Goal: Task Accomplishment & Management: Use online tool/utility

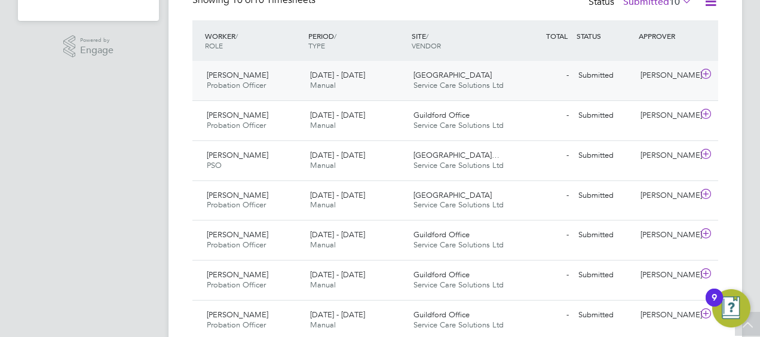
click at [705, 75] on icon at bounding box center [706, 74] width 15 height 10
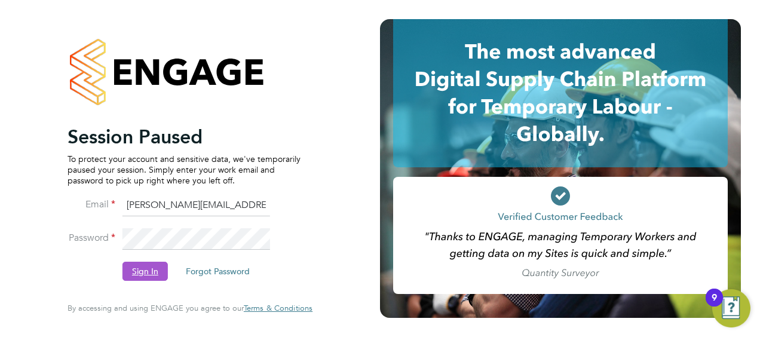
click at [142, 268] on button "Sign In" at bounding box center [145, 271] width 45 height 19
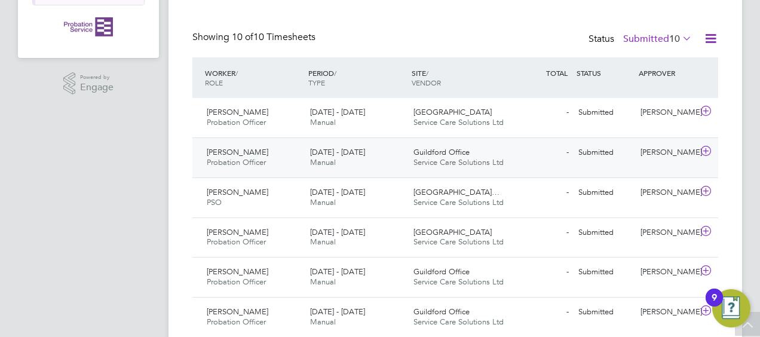
click at [708, 146] on icon at bounding box center [706, 151] width 15 height 10
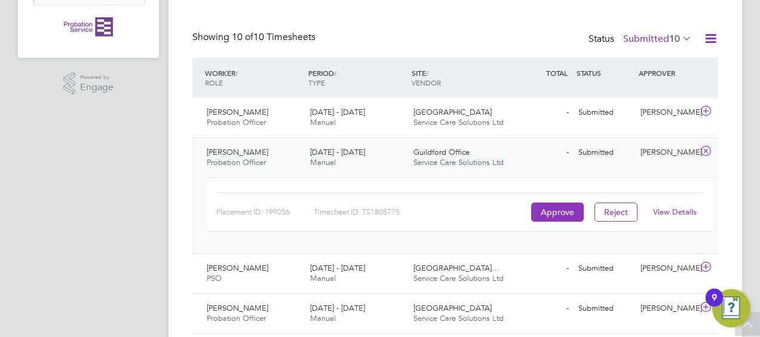
click at [680, 207] on link "View Details" at bounding box center [675, 212] width 44 height 10
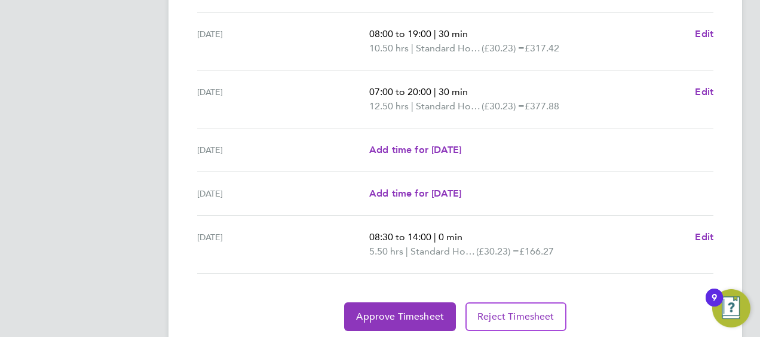
scroll to position [495, 0]
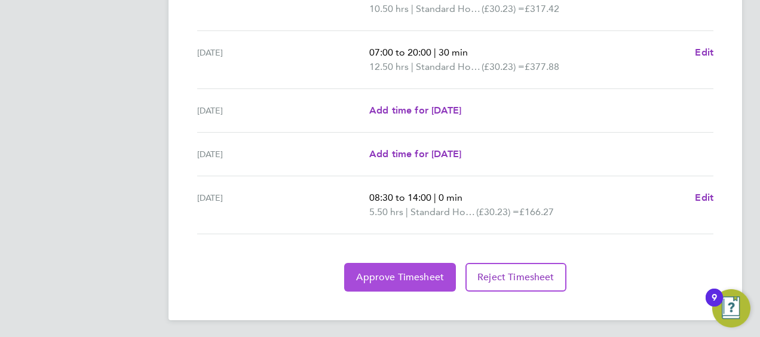
click at [414, 273] on span "Approve Timesheet" at bounding box center [400, 277] width 88 height 12
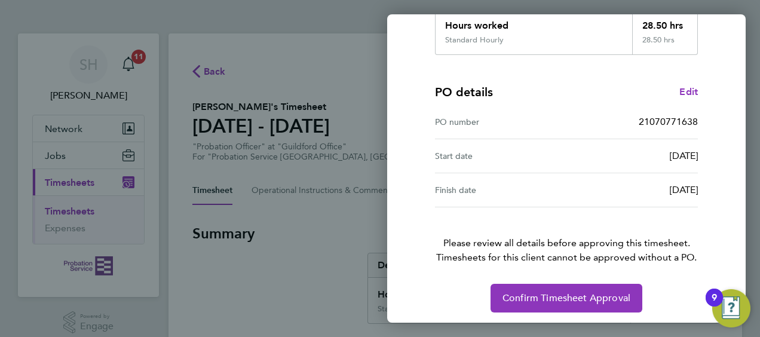
scroll to position [234, 0]
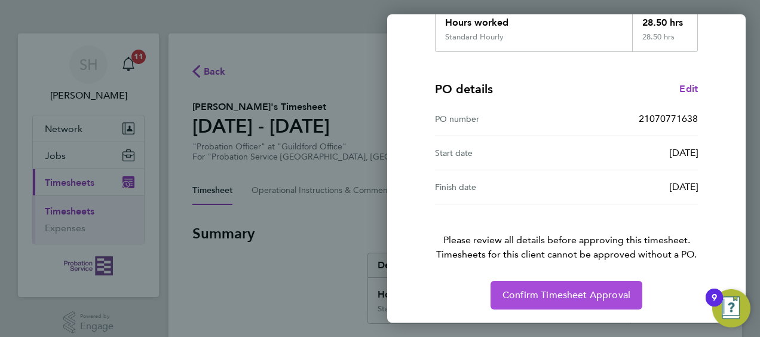
click at [571, 289] on span "Confirm Timesheet Approval" at bounding box center [567, 295] width 128 height 12
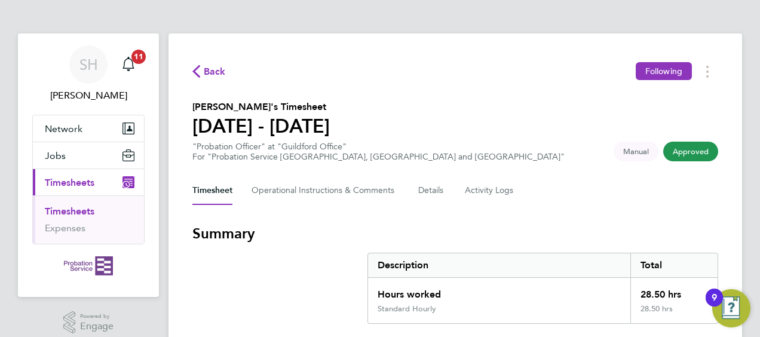
click at [81, 207] on link "Timesheets" at bounding box center [70, 211] width 50 height 11
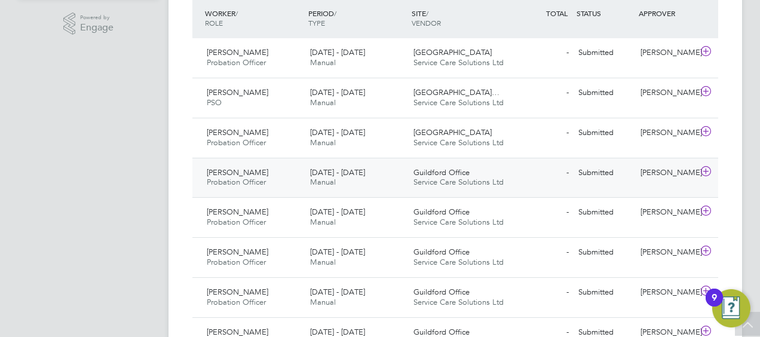
click at [711, 169] on icon at bounding box center [706, 172] width 15 height 10
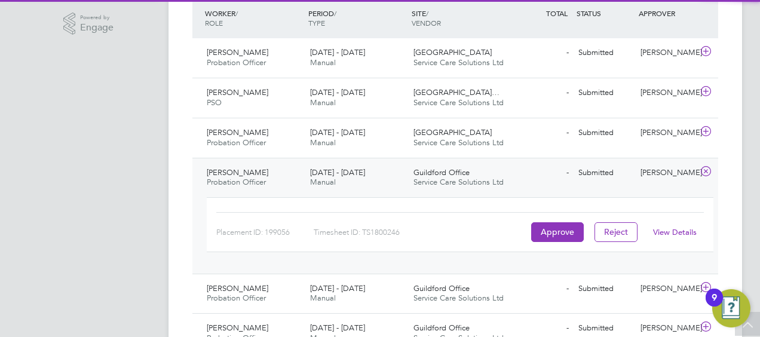
click at [676, 228] on link "View Details" at bounding box center [675, 232] width 44 height 10
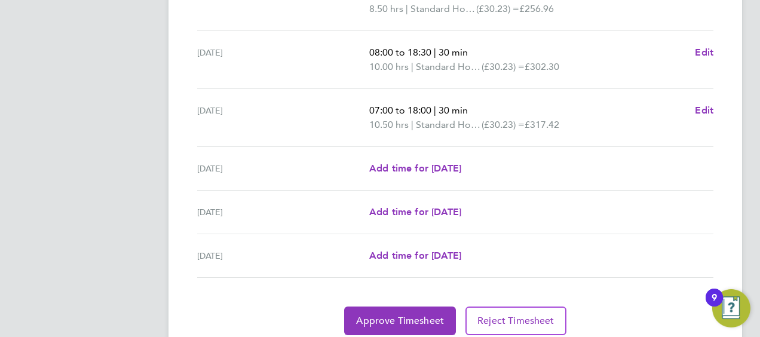
scroll to position [510, 0]
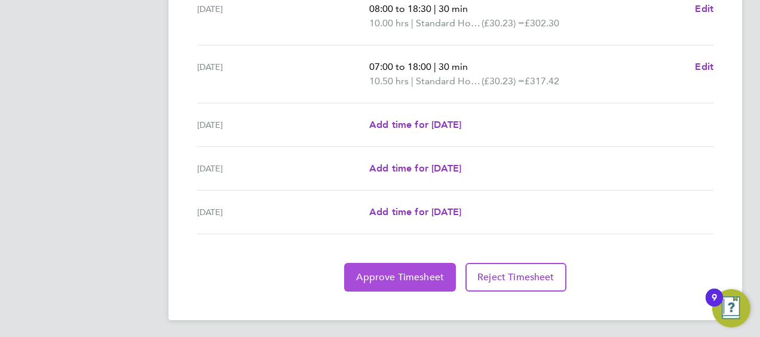
click at [432, 276] on span "Approve Timesheet" at bounding box center [400, 277] width 88 height 12
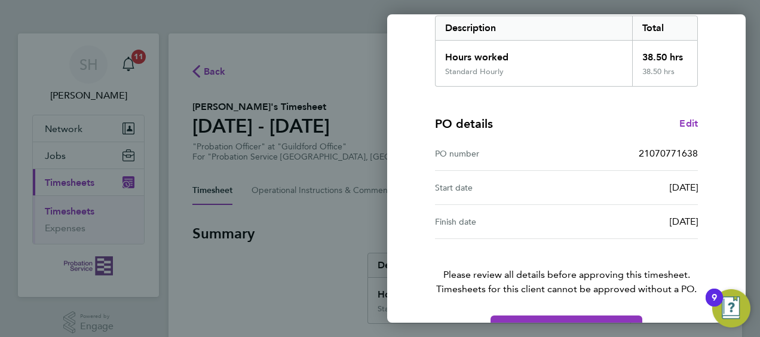
scroll to position [234, 0]
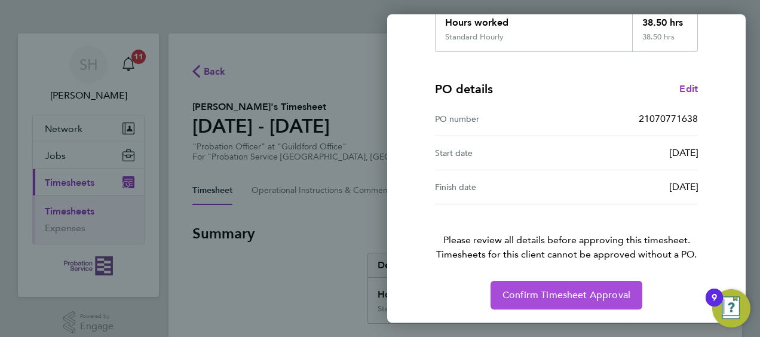
click at [597, 296] on span "Confirm Timesheet Approval" at bounding box center [567, 295] width 128 height 12
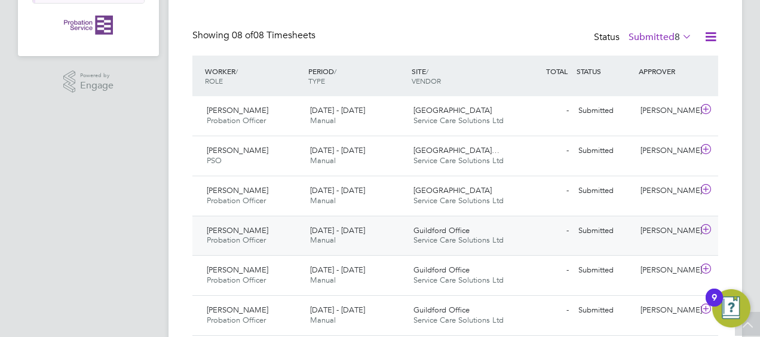
click at [705, 231] on icon at bounding box center [706, 230] width 15 height 10
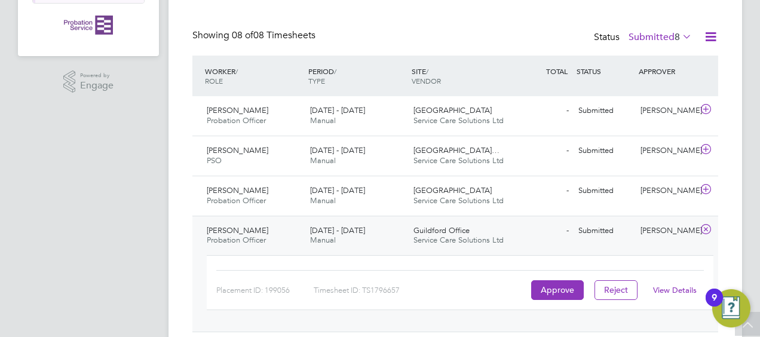
click at [665, 285] on link "View Details" at bounding box center [675, 290] width 44 height 10
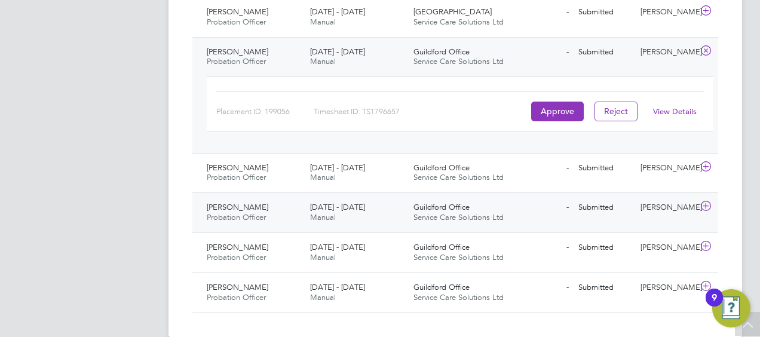
scroll to position [420, 0]
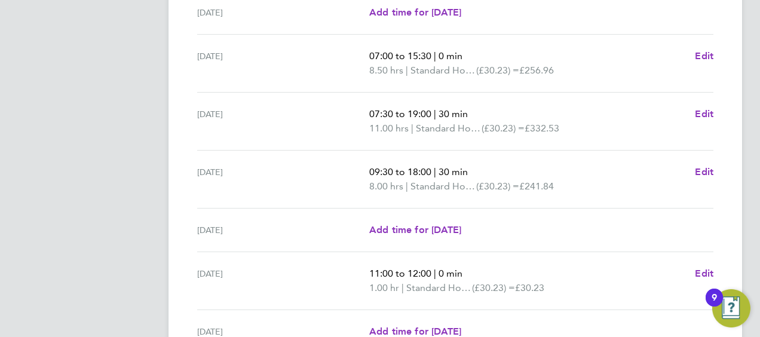
scroll to position [450, 0]
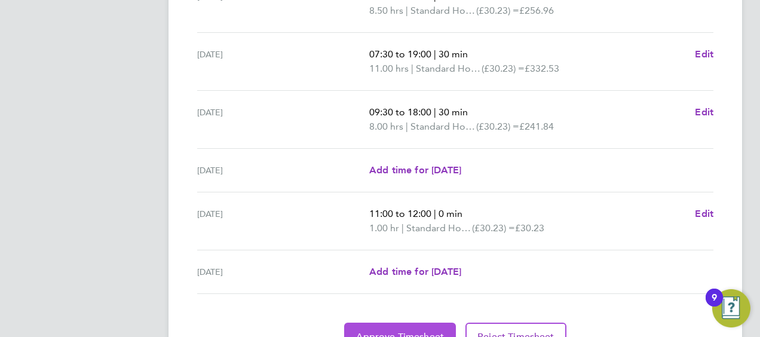
click at [429, 332] on span "Approve Timesheet" at bounding box center [400, 337] width 88 height 12
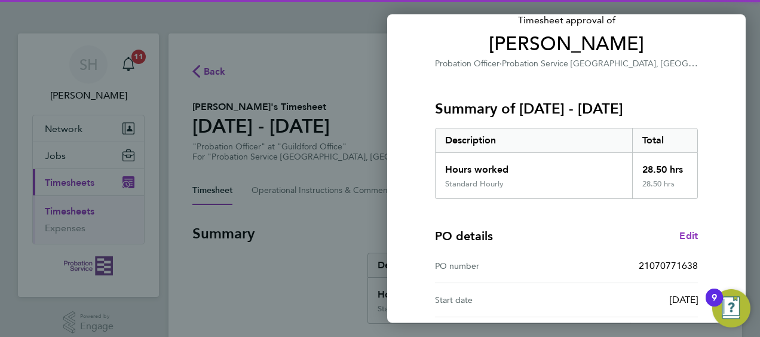
scroll to position [234, 0]
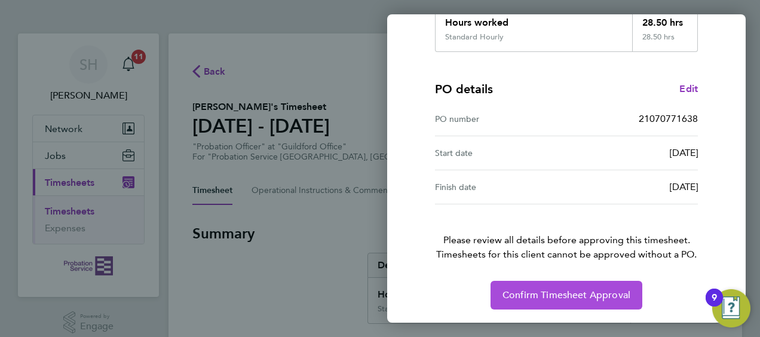
click at [601, 302] on button "Confirm Timesheet Approval" at bounding box center [567, 295] width 152 height 29
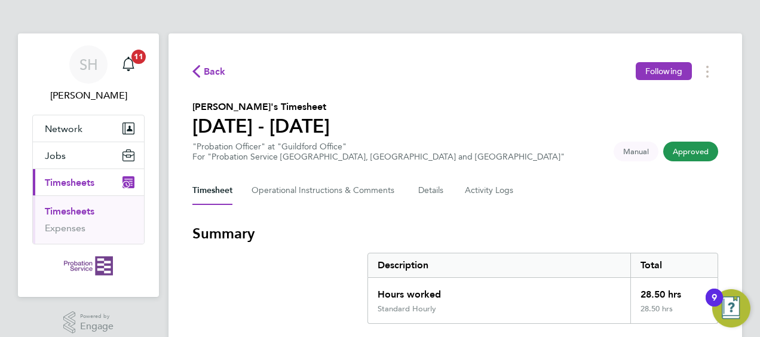
click at [87, 214] on link "Timesheets" at bounding box center [70, 211] width 50 height 11
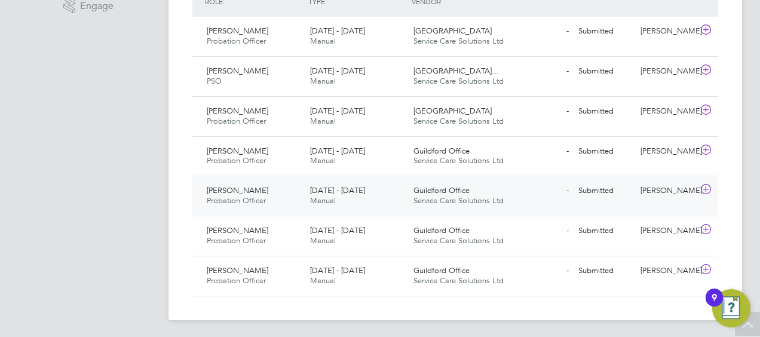
click at [705, 189] on icon at bounding box center [706, 190] width 15 height 10
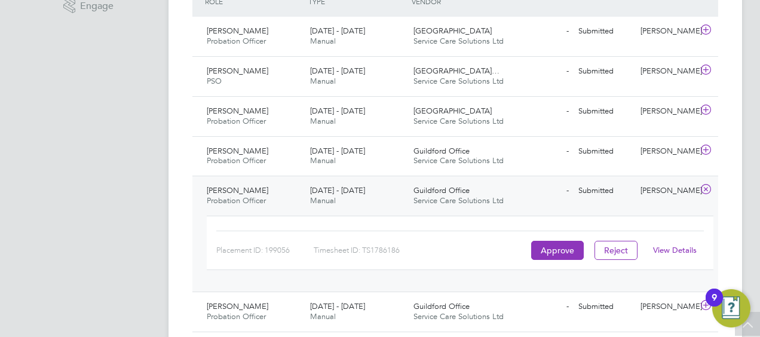
click at [674, 252] on link "View Details" at bounding box center [675, 250] width 44 height 10
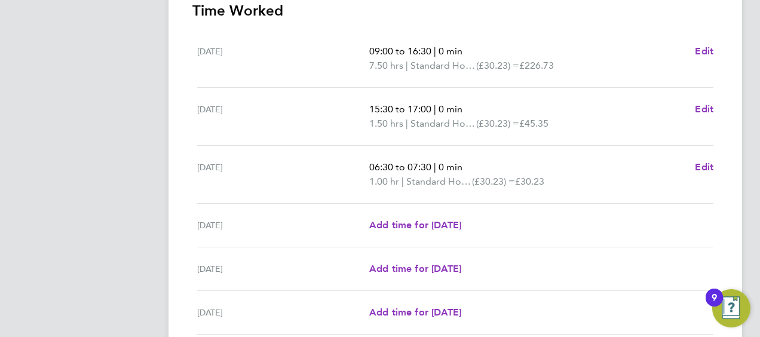
scroll to position [299, 0]
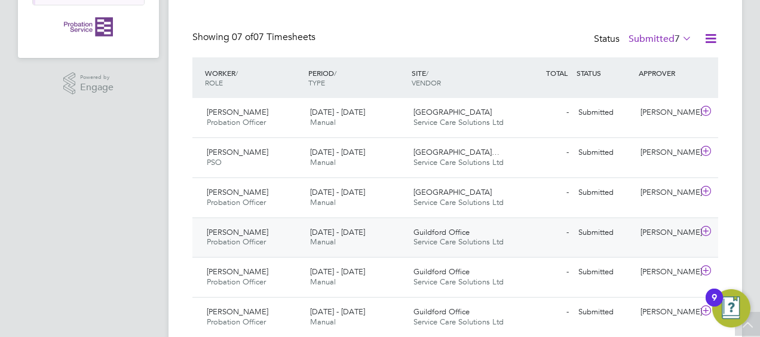
click at [705, 231] on icon at bounding box center [706, 232] width 15 height 10
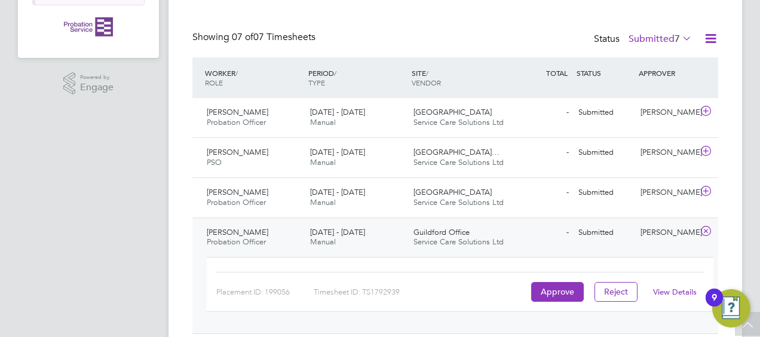
click at [683, 289] on link "View Details" at bounding box center [675, 292] width 44 height 10
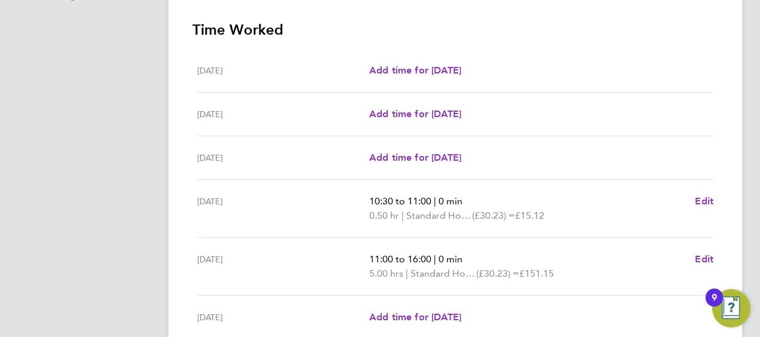
scroll to position [418, 0]
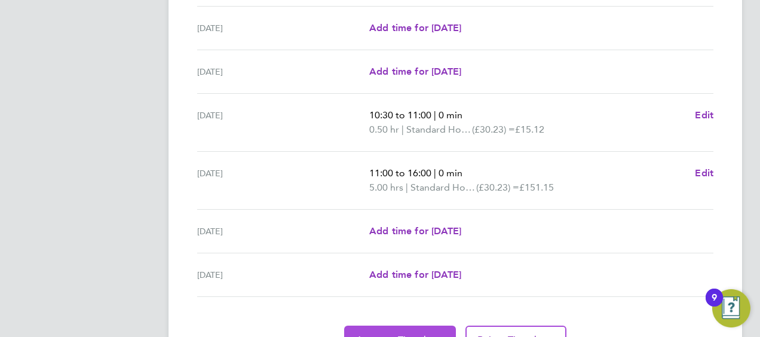
click at [384, 326] on button "Approve Timesheet" at bounding box center [400, 340] width 112 height 29
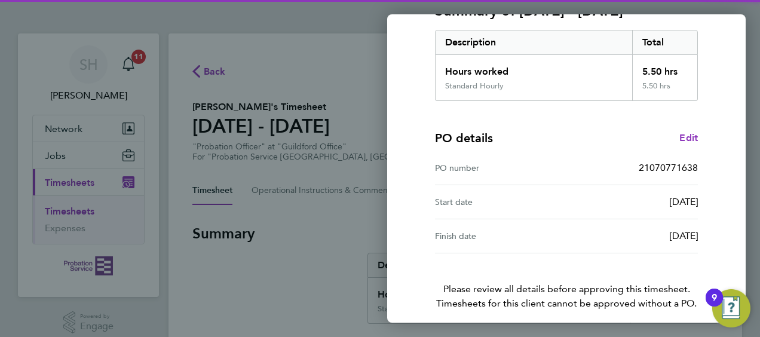
scroll to position [234, 0]
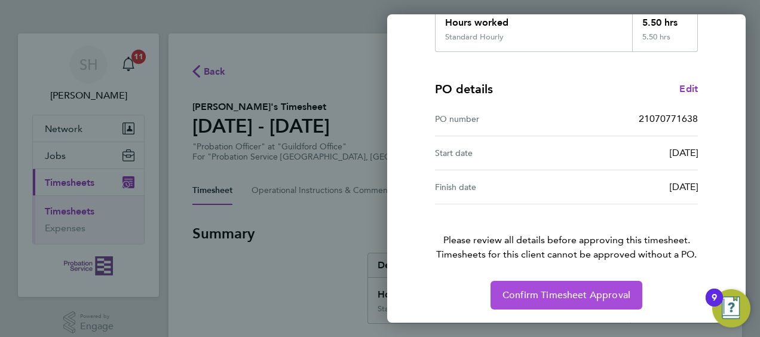
click at [573, 296] on span "Confirm Timesheet Approval" at bounding box center [567, 295] width 128 height 12
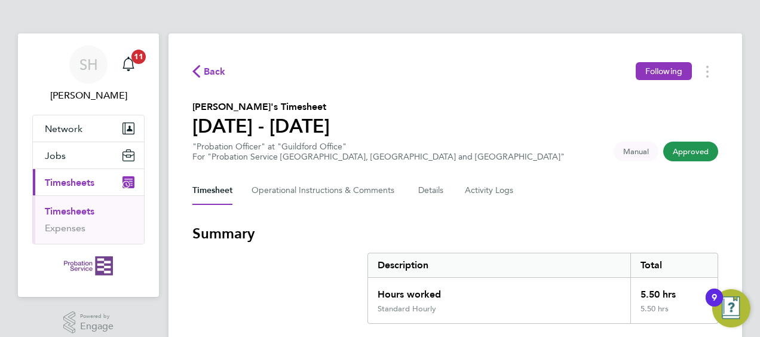
click at [87, 206] on link "Timesheets" at bounding box center [70, 211] width 50 height 11
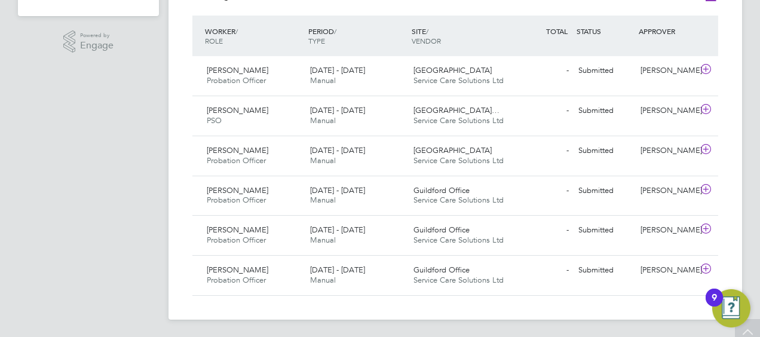
scroll to position [13, 0]
click at [711, 267] on icon at bounding box center [706, 269] width 15 height 10
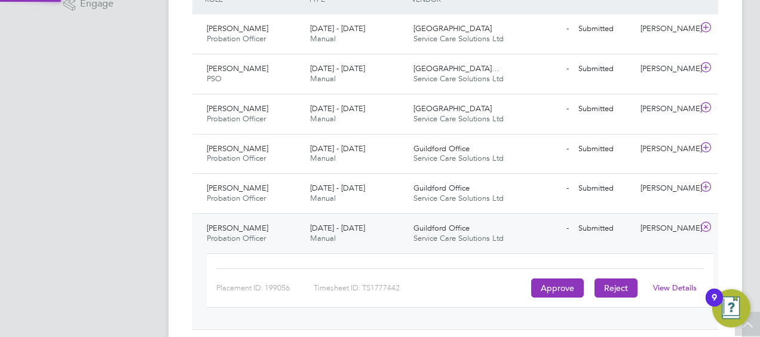
scroll to position [356, 0]
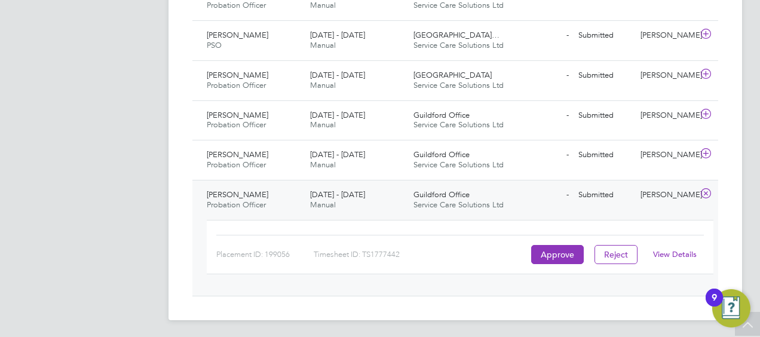
click at [681, 255] on link "View Details" at bounding box center [675, 254] width 44 height 10
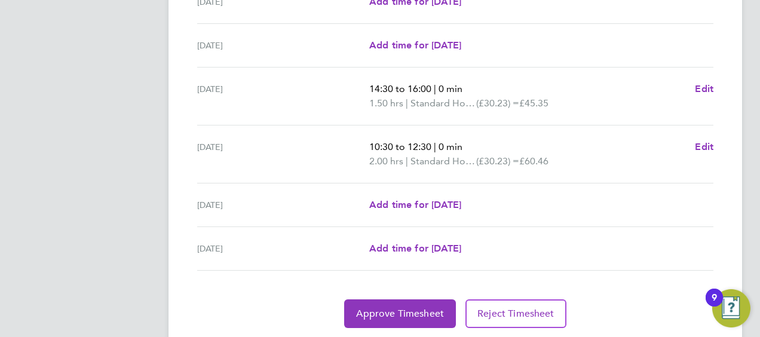
scroll to position [481, 0]
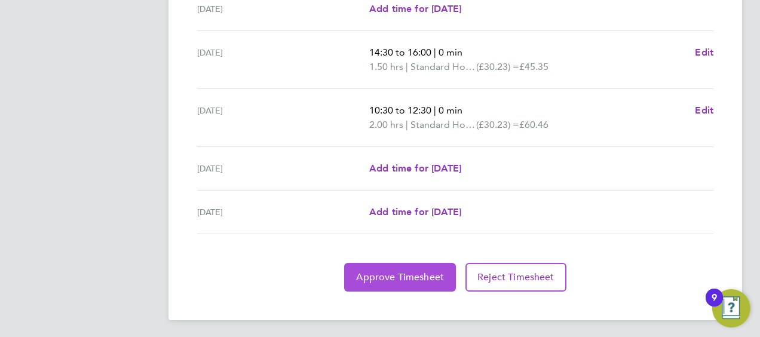
click at [388, 274] on span "Approve Timesheet" at bounding box center [400, 277] width 88 height 12
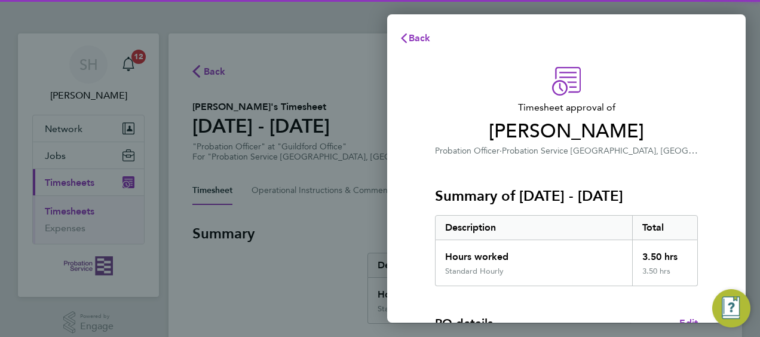
scroll to position [234, 0]
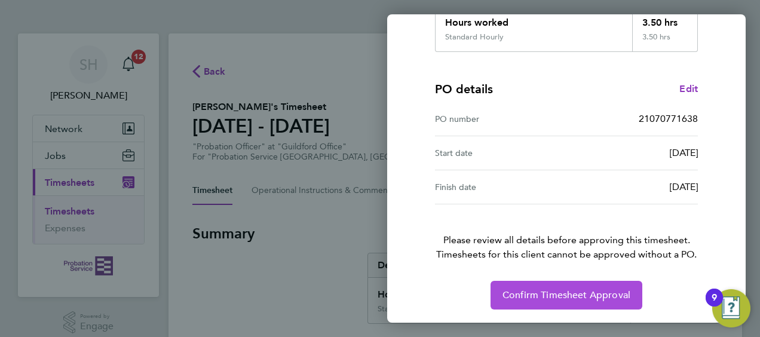
click at [587, 286] on button "Confirm Timesheet Approval" at bounding box center [567, 295] width 152 height 29
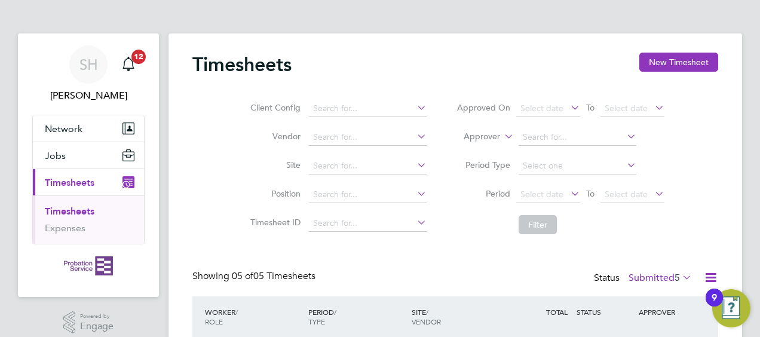
scroll to position [239, 0]
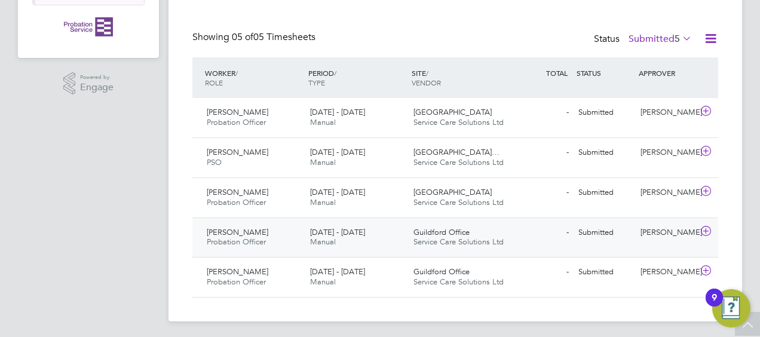
click at [703, 227] on icon at bounding box center [706, 232] width 15 height 10
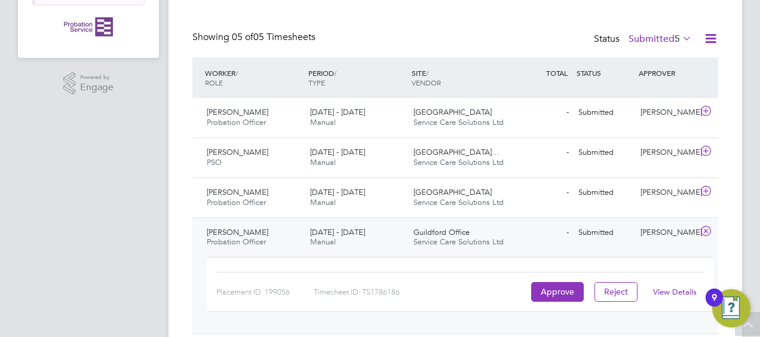
click at [666, 289] on link "View Details" at bounding box center [675, 292] width 44 height 10
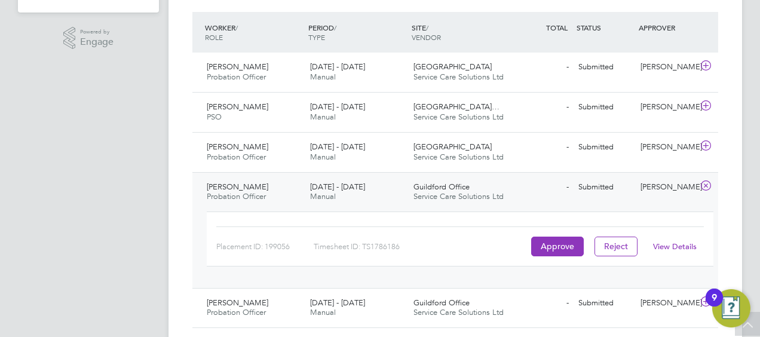
scroll to position [317, 0]
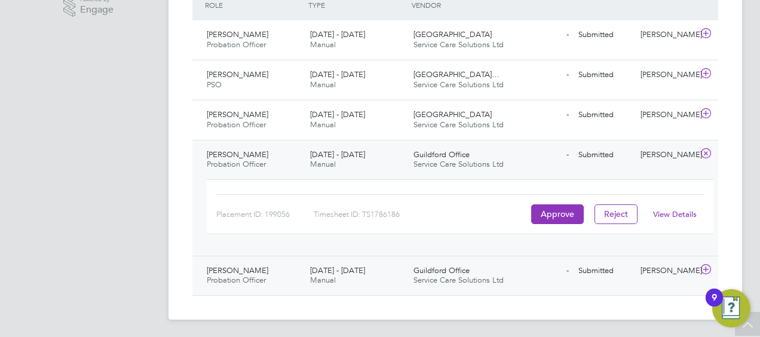
click at [712, 267] on icon at bounding box center [706, 270] width 15 height 10
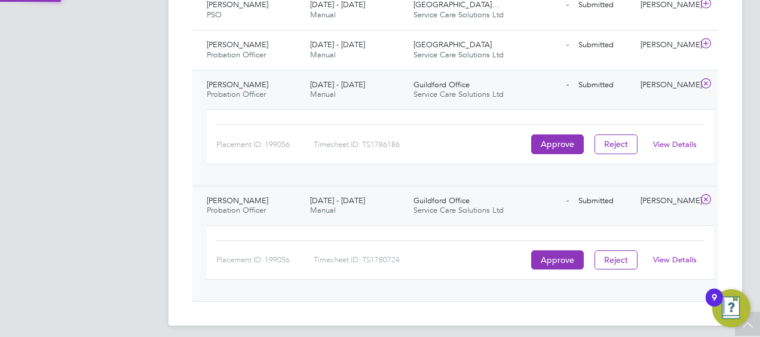
scroll to position [393, 0]
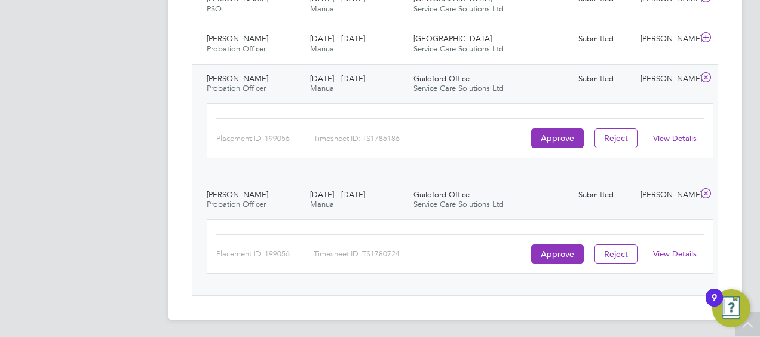
click at [684, 250] on link "View Details" at bounding box center [675, 254] width 44 height 10
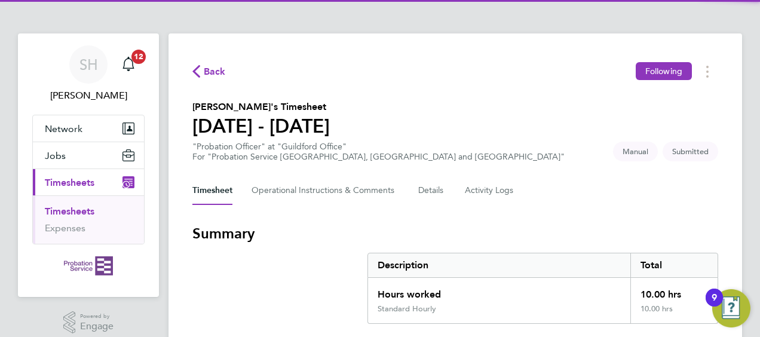
scroll to position [299, 0]
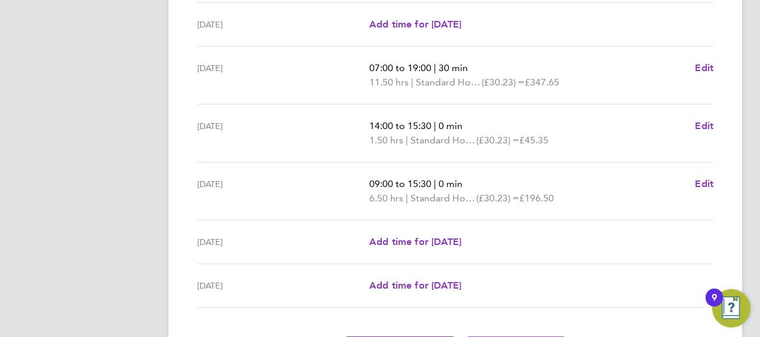
scroll to position [418, 0]
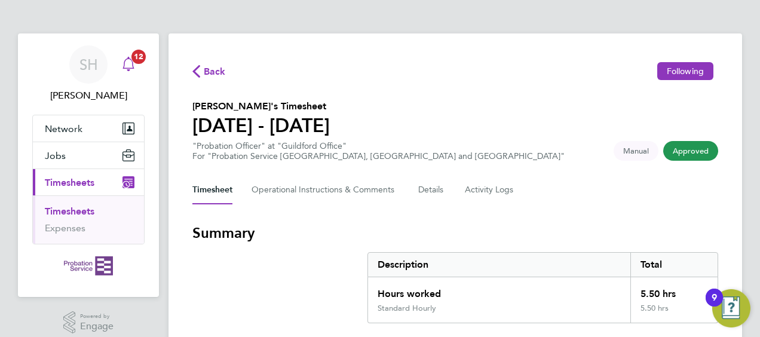
click at [128, 65] on icon "Main navigation" at bounding box center [128, 64] width 14 height 14
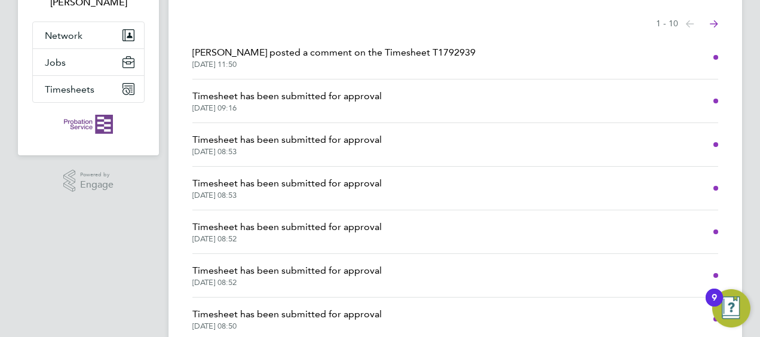
scroll to position [30, 0]
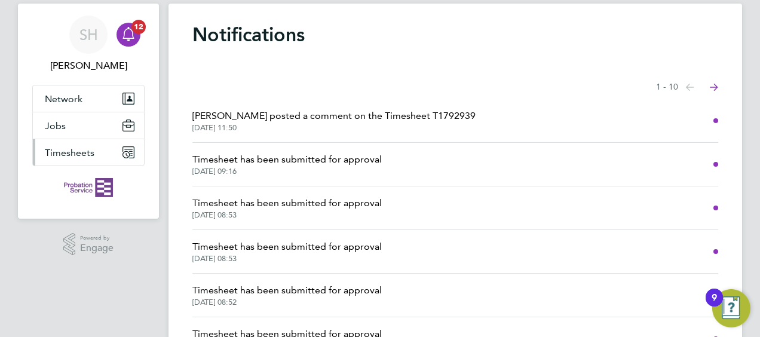
click at [90, 155] on span "Timesheets" at bounding box center [70, 152] width 50 height 11
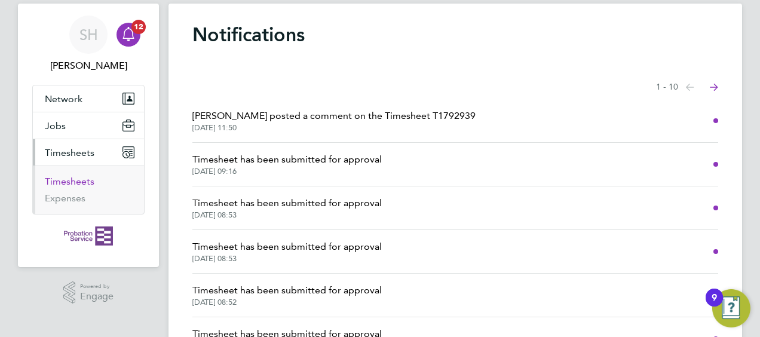
click at [75, 179] on link "Timesheets" at bounding box center [70, 181] width 50 height 11
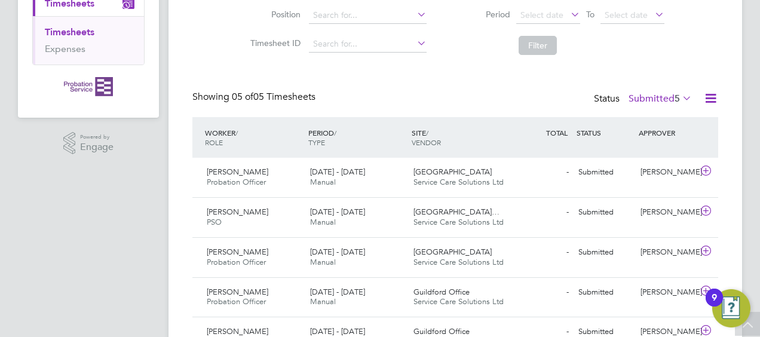
scroll to position [241, 0]
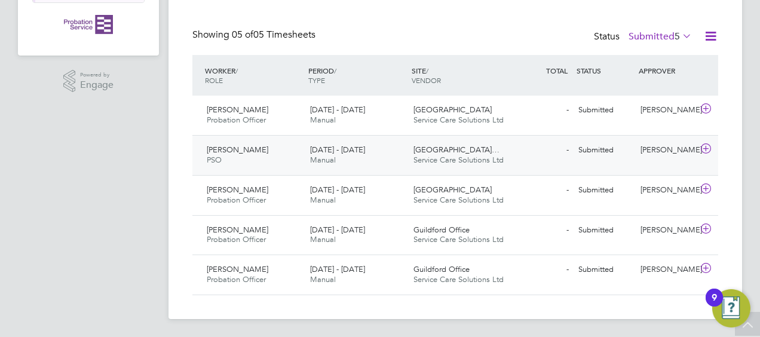
click at [711, 149] on icon at bounding box center [706, 149] width 15 height 10
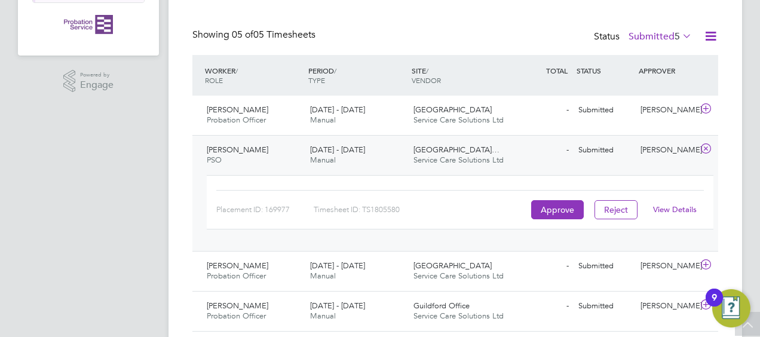
click at [675, 207] on link "View Details" at bounding box center [675, 209] width 44 height 10
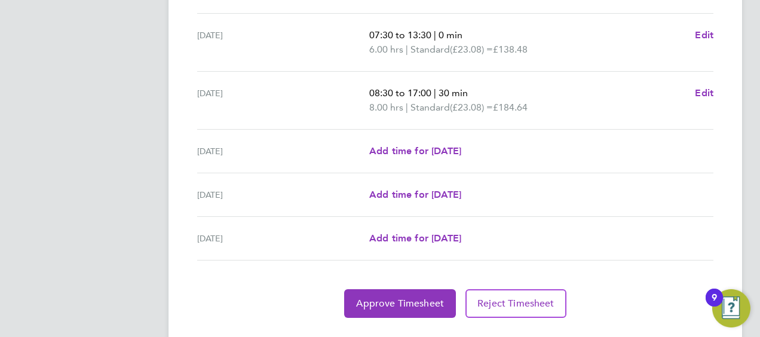
scroll to position [510, 0]
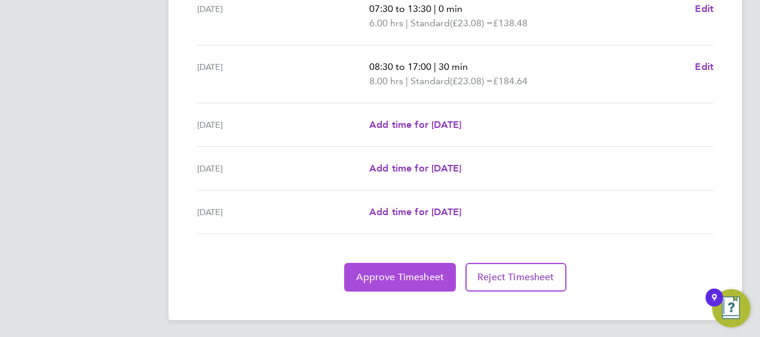
click at [446, 273] on button "Approve Timesheet" at bounding box center [400, 277] width 112 height 29
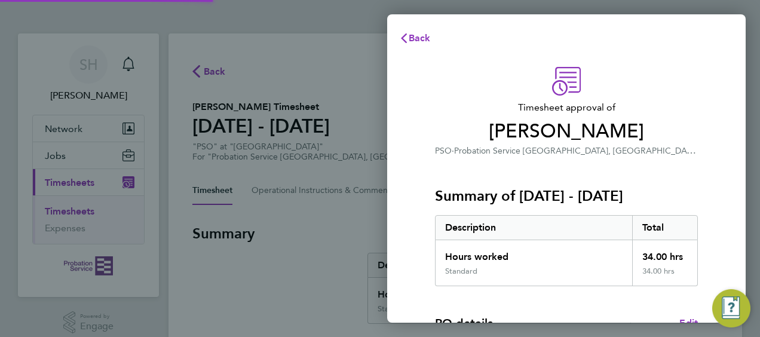
scroll to position [234, 0]
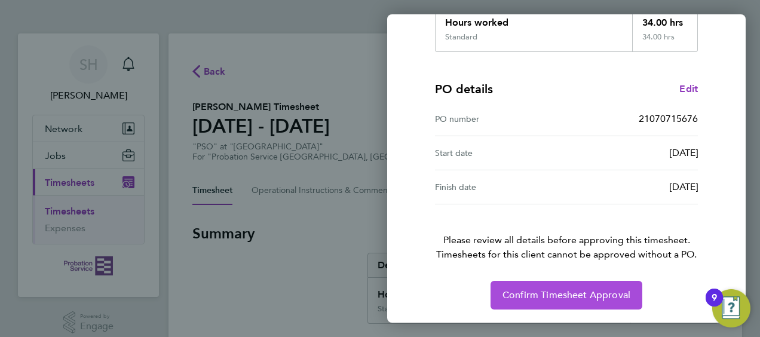
click at [592, 284] on button "Confirm Timesheet Approval" at bounding box center [567, 295] width 152 height 29
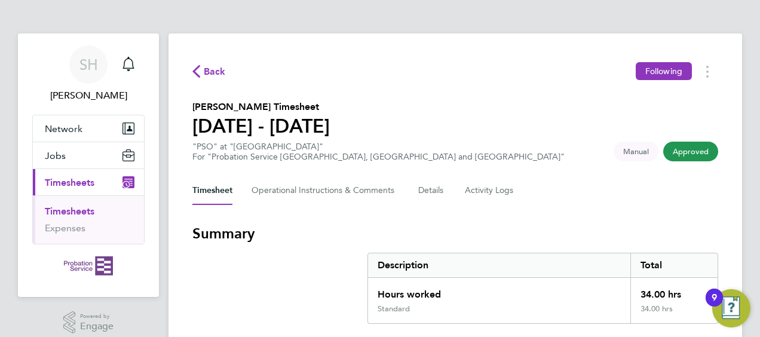
click at [79, 209] on link "Timesheets" at bounding box center [70, 211] width 50 height 11
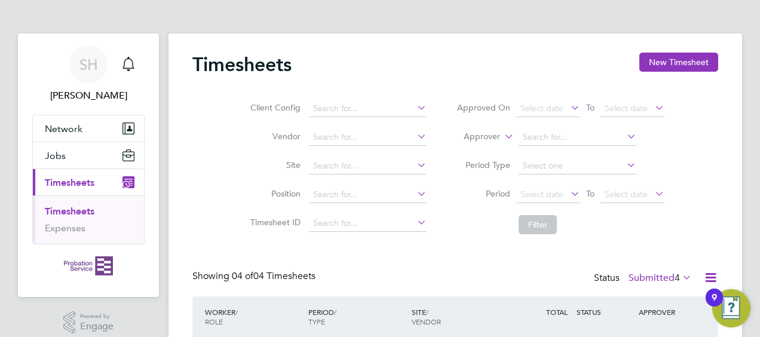
scroll to position [201, 0]
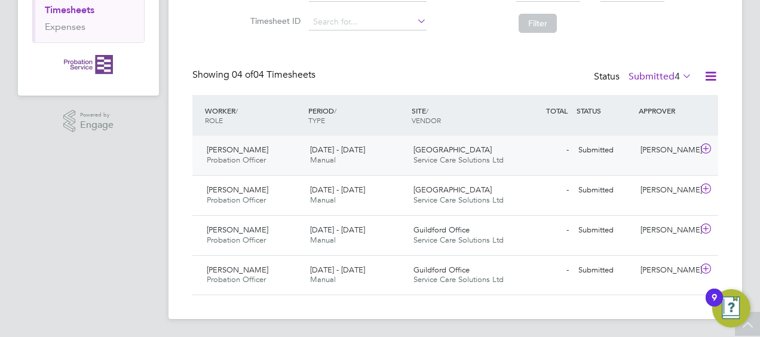
click at [715, 149] on div at bounding box center [707, 149] width 21 height 19
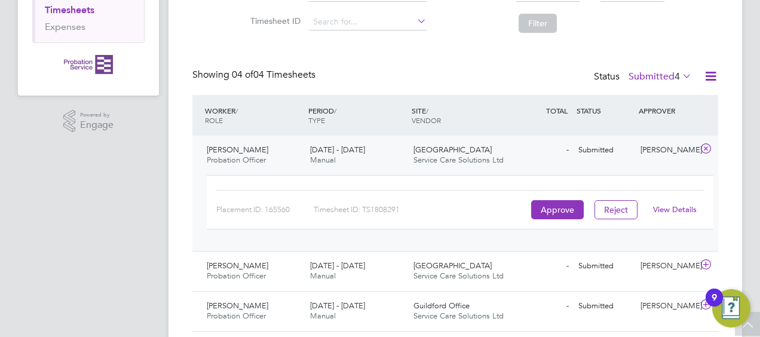
click at [681, 206] on link "View Details" at bounding box center [675, 209] width 44 height 10
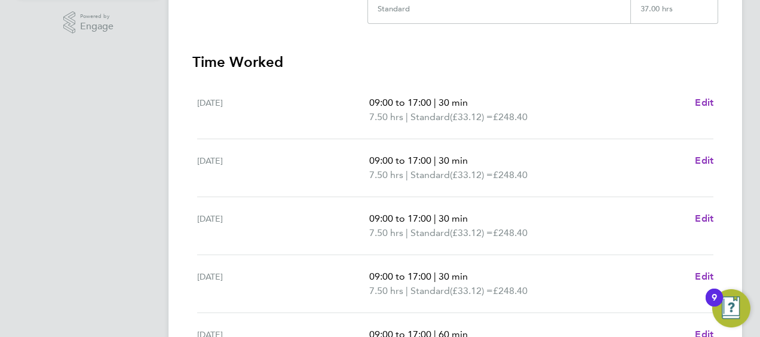
scroll to position [359, 0]
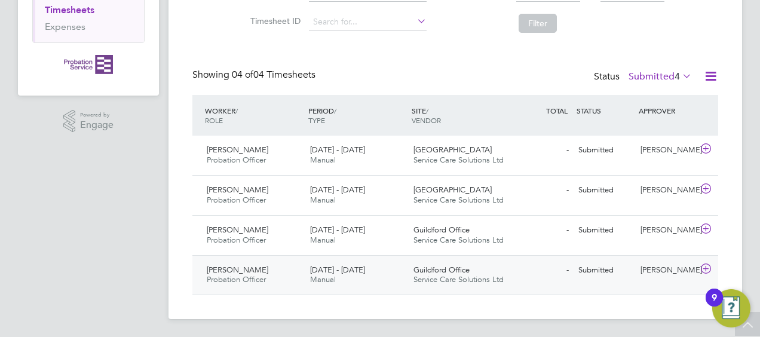
drag, startPoint x: 696, startPoint y: 257, endPoint x: 708, endPoint y: 264, distance: 13.4
click at [697, 257] on div "[PERSON_NAME] Probation Officer [DATE] - [DATE] [DATE] - [DATE] Manual Guildfor…" at bounding box center [455, 275] width 526 height 40
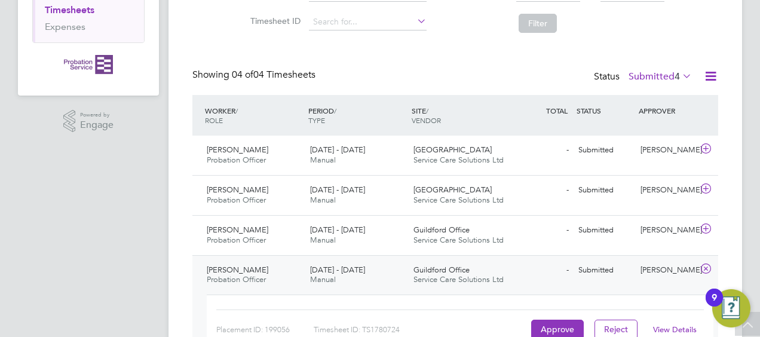
click at [656, 329] on link "View Details" at bounding box center [675, 330] width 44 height 10
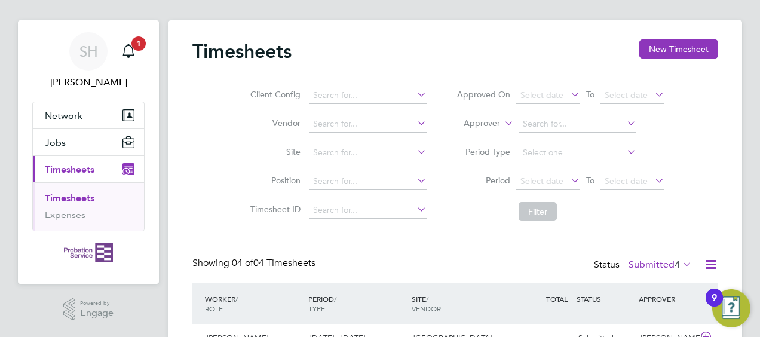
click at [78, 194] on link "Timesheets" at bounding box center [70, 197] width 50 height 11
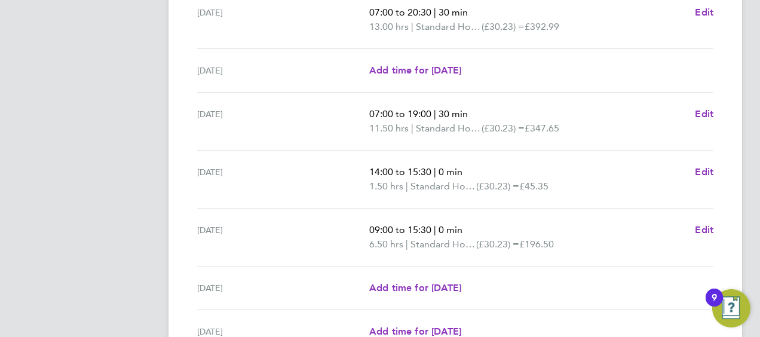
scroll to position [510, 0]
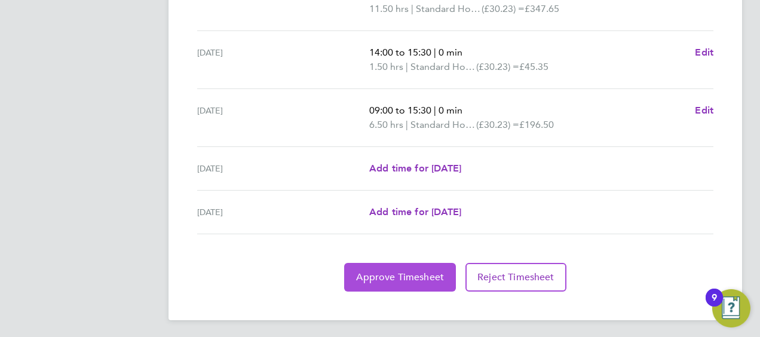
click at [388, 278] on span "Approve Timesheet" at bounding box center [400, 277] width 88 height 12
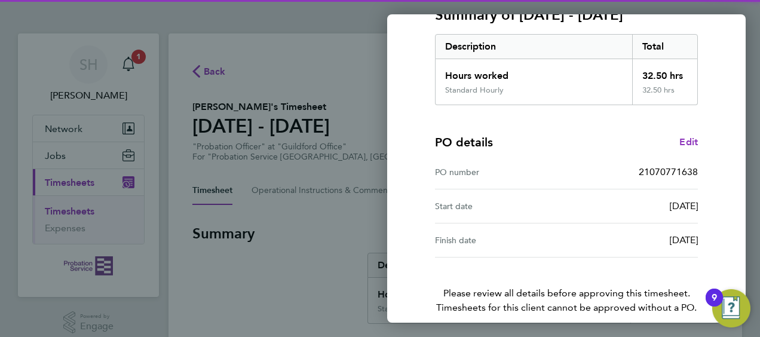
scroll to position [234, 0]
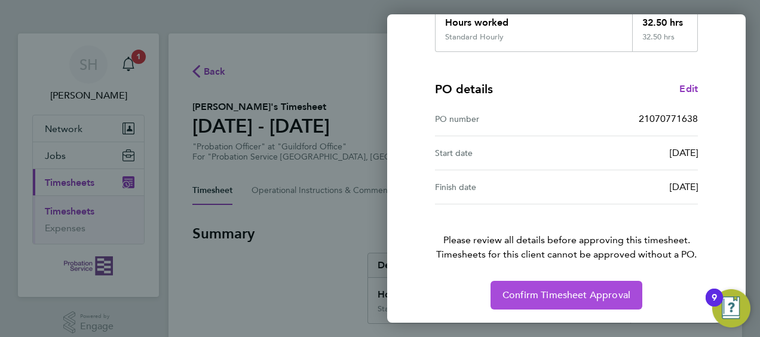
click at [577, 297] on span "Confirm Timesheet Approval" at bounding box center [567, 295] width 128 height 12
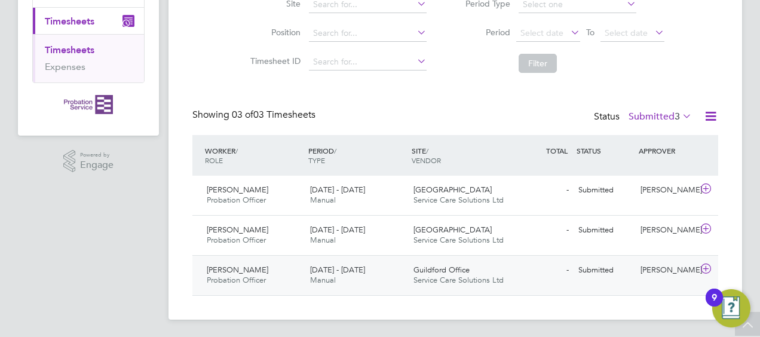
click at [705, 271] on icon at bounding box center [706, 269] width 15 height 10
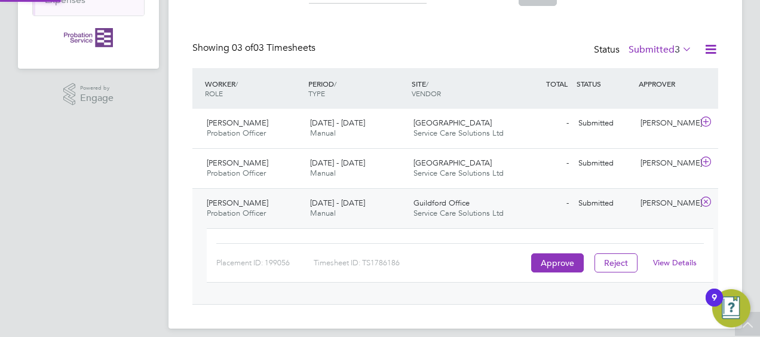
scroll to position [229, 0]
click at [670, 259] on link "View Details" at bounding box center [675, 262] width 44 height 10
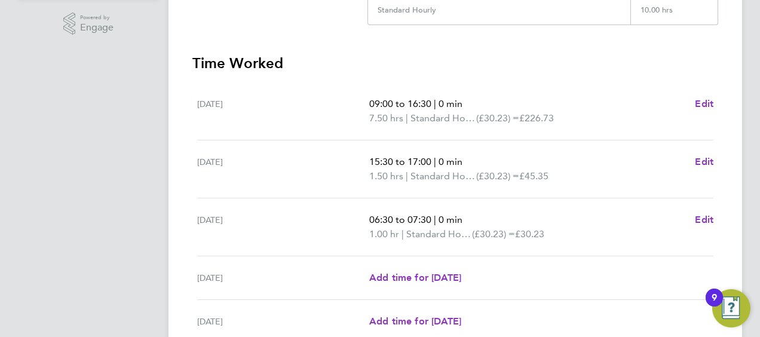
scroll to position [495, 0]
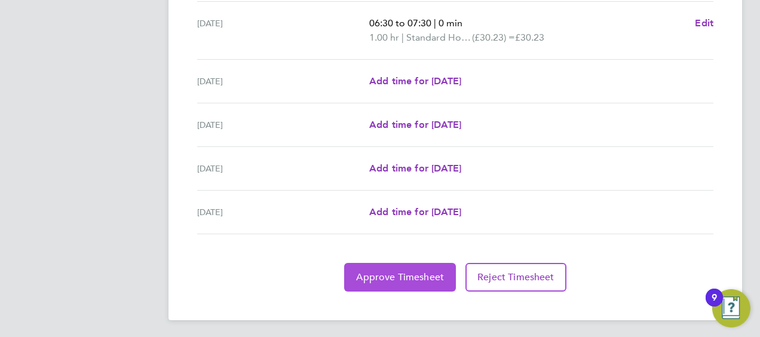
click at [416, 274] on span "Approve Timesheet" at bounding box center [400, 277] width 88 height 12
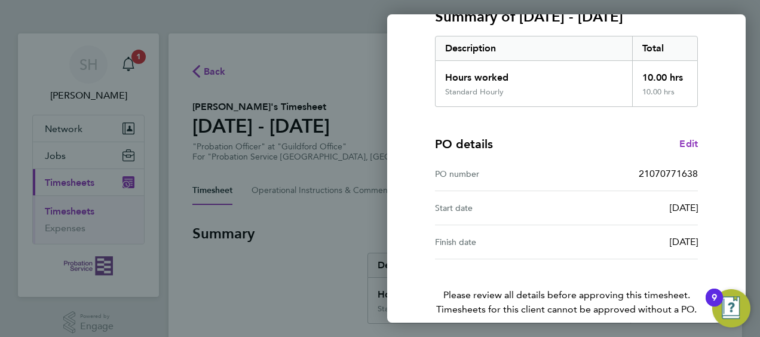
scroll to position [234, 0]
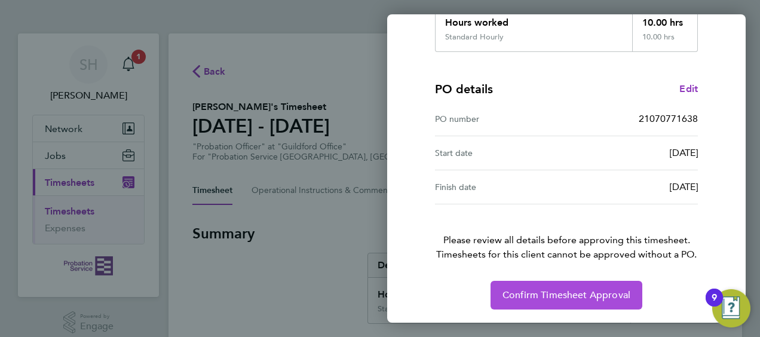
click at [615, 289] on span "Confirm Timesheet Approval" at bounding box center [567, 295] width 128 height 12
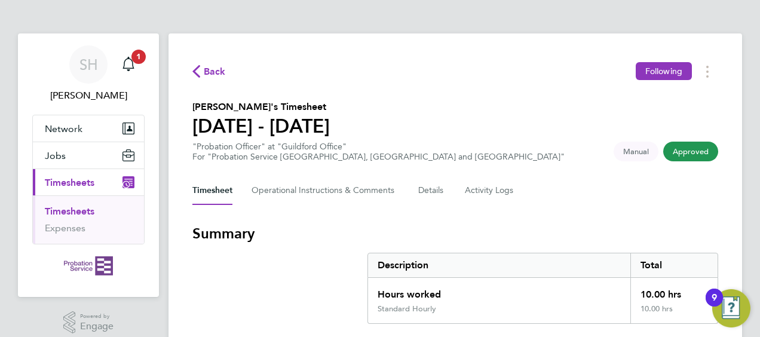
click at [83, 207] on link "Timesheets" at bounding box center [70, 211] width 50 height 11
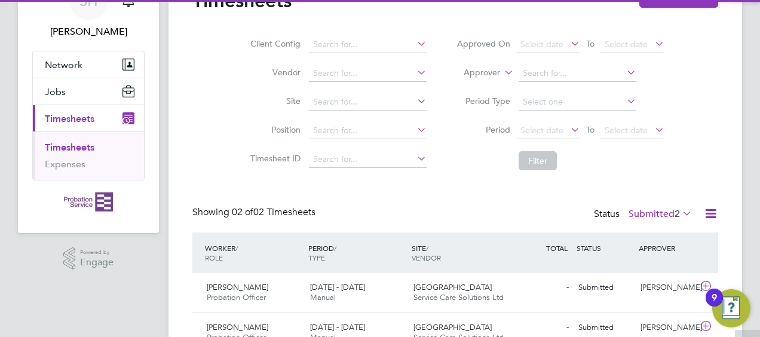
scroll to position [122, 0]
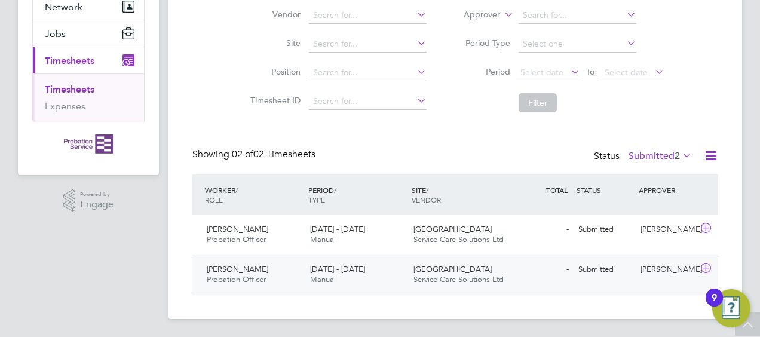
click at [712, 264] on icon at bounding box center [706, 269] width 15 height 10
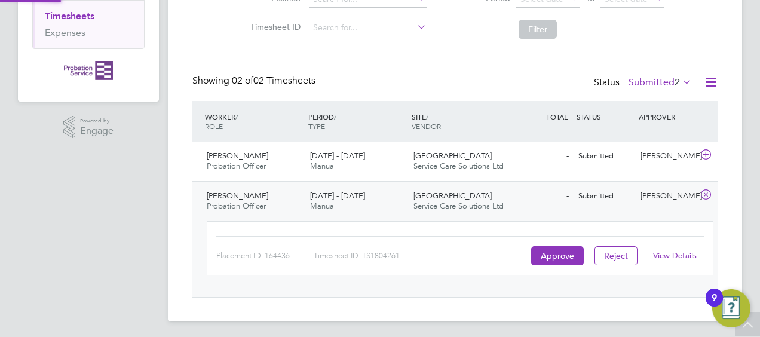
scroll to position [198, 0]
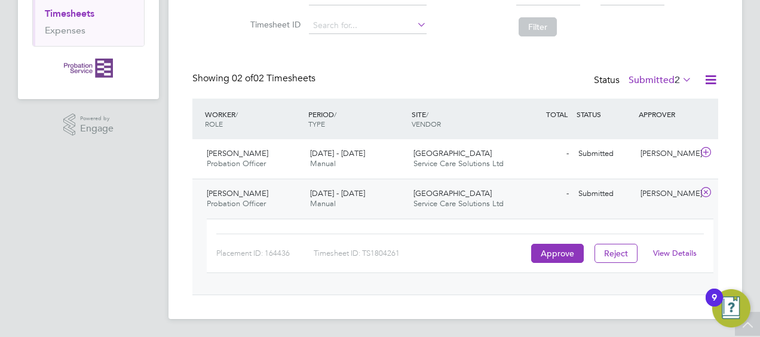
click at [678, 254] on link "View Details" at bounding box center [675, 253] width 44 height 10
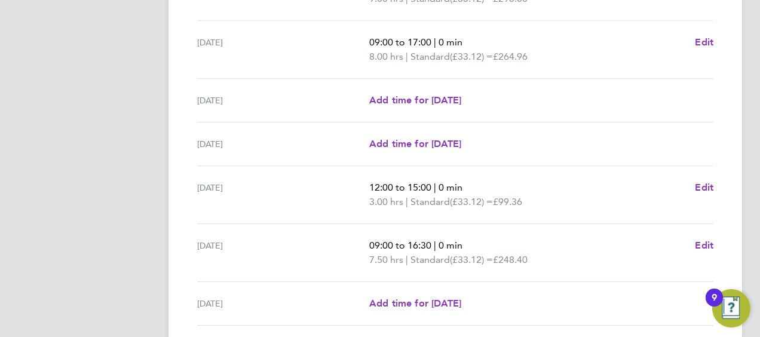
scroll to position [510, 0]
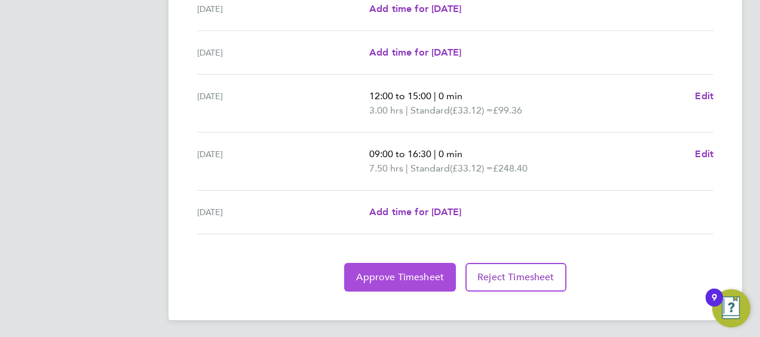
click at [354, 280] on button "Approve Timesheet" at bounding box center [400, 277] width 112 height 29
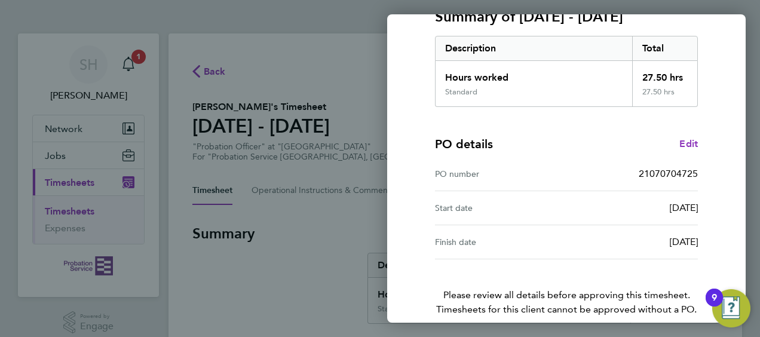
scroll to position [234, 0]
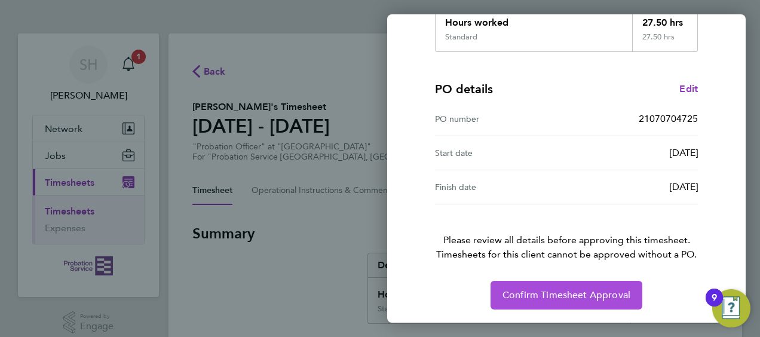
click at [622, 289] on span "Confirm Timesheet Approval" at bounding box center [567, 295] width 128 height 12
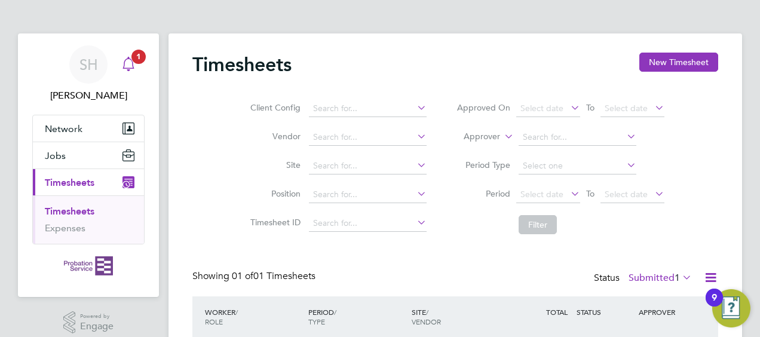
click at [134, 65] on icon "Main navigation" at bounding box center [128, 64] width 14 height 14
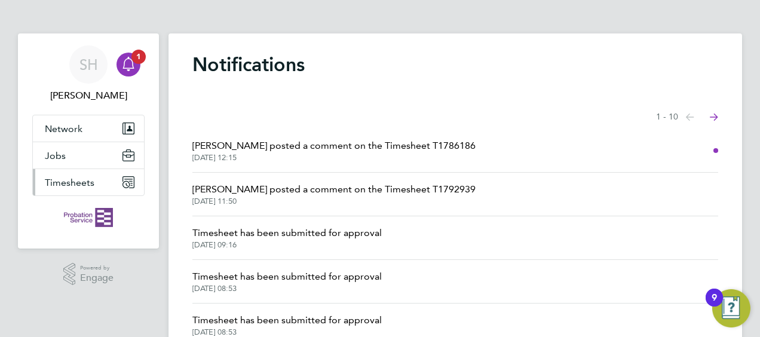
click at [98, 183] on button "Timesheets" at bounding box center [88, 182] width 111 height 26
click at [65, 190] on button "Timesheets" at bounding box center [88, 182] width 111 height 26
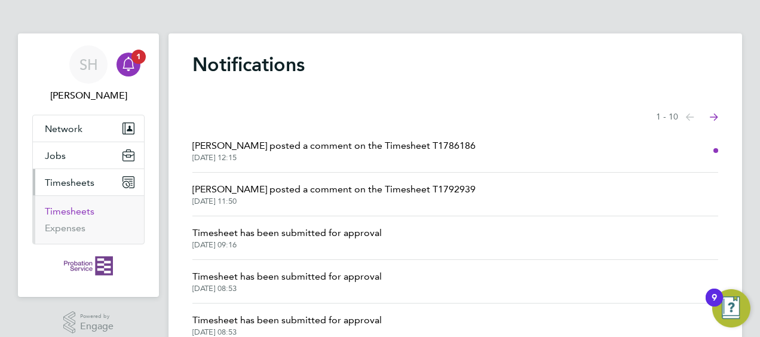
drag, startPoint x: 63, startPoint y: 207, endPoint x: 74, endPoint y: 198, distance: 14.1
click at [63, 206] on link "Timesheets" at bounding box center [70, 211] width 50 height 11
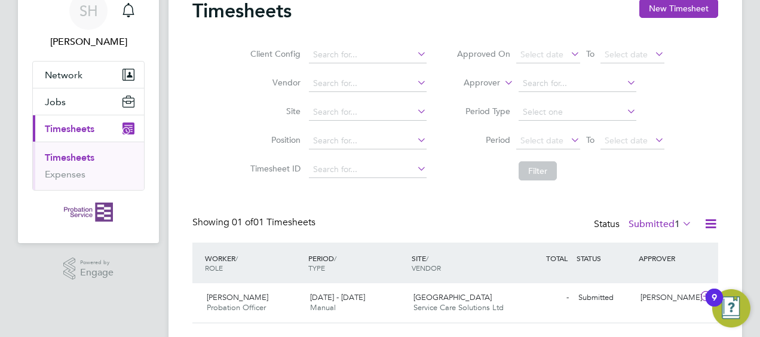
scroll to position [82, 0]
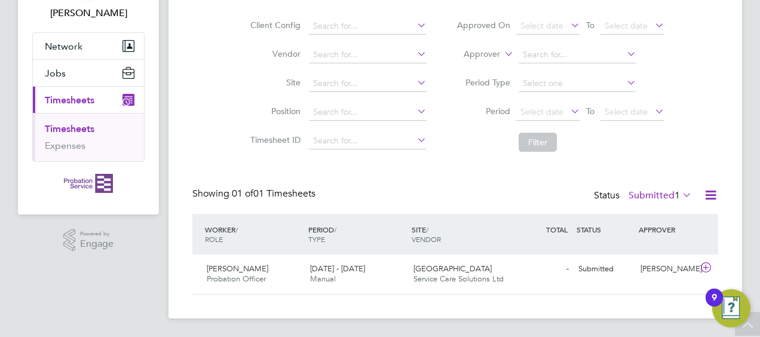
click at [47, 121] on ul "Timesheets Expenses" at bounding box center [88, 137] width 111 height 48
click at [49, 127] on link "Timesheets" at bounding box center [70, 128] width 50 height 11
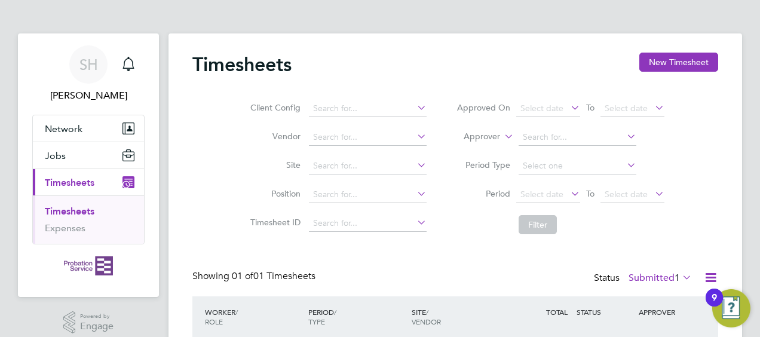
click at [69, 214] on link "Timesheets" at bounding box center [70, 211] width 50 height 11
click at [78, 206] on link "Timesheets" at bounding box center [70, 211] width 50 height 11
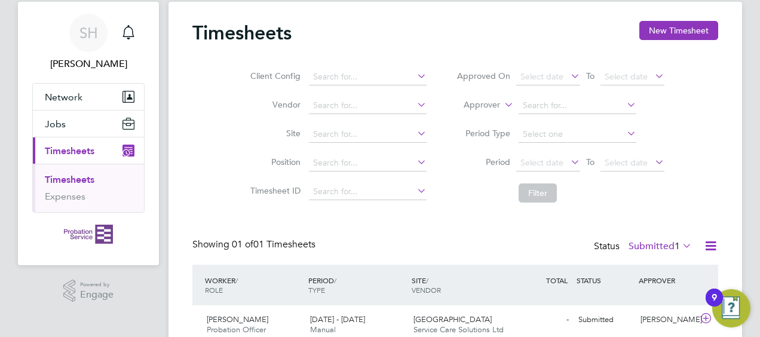
scroll to position [82, 0]
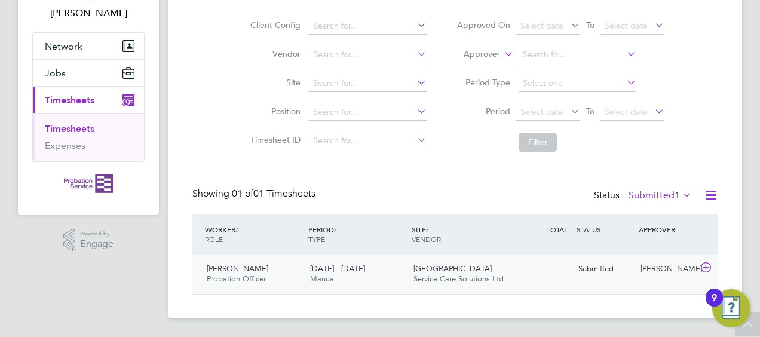
click at [711, 270] on icon at bounding box center [706, 268] width 15 height 10
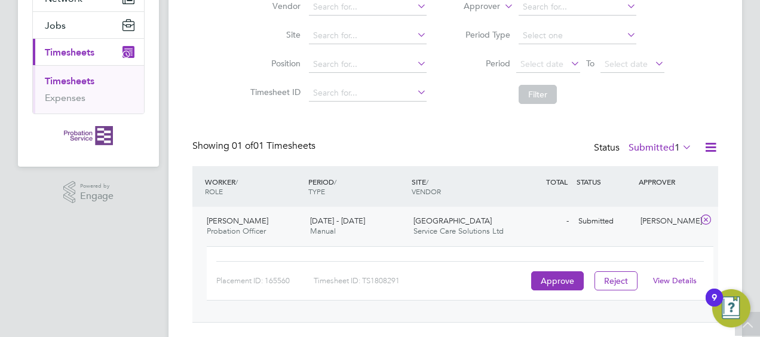
scroll to position [158, 0]
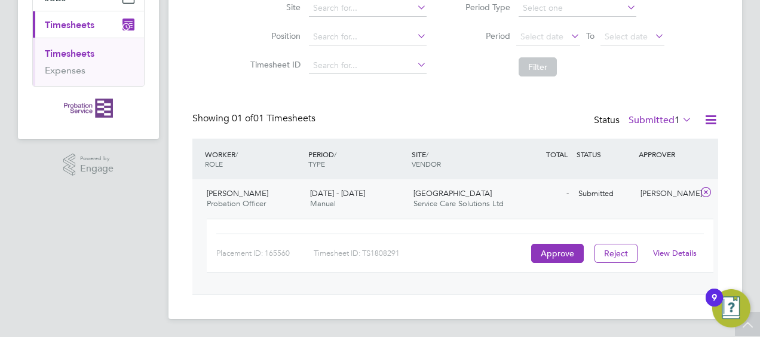
click at [684, 249] on link "View Details" at bounding box center [675, 253] width 44 height 10
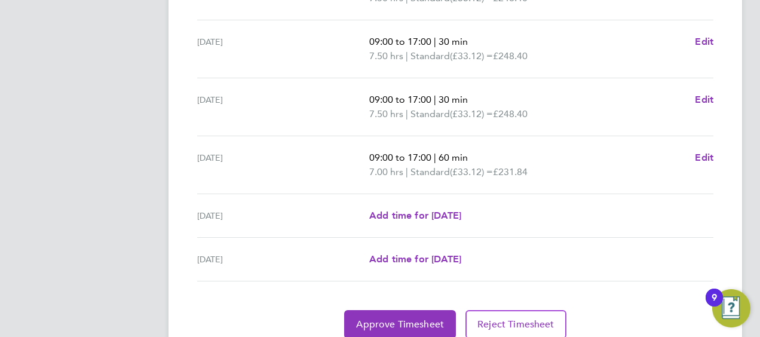
scroll to position [478, 0]
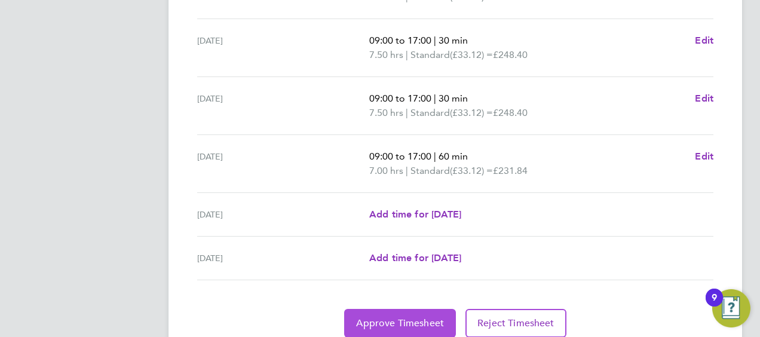
click at [378, 311] on button "Approve Timesheet" at bounding box center [400, 323] width 112 height 29
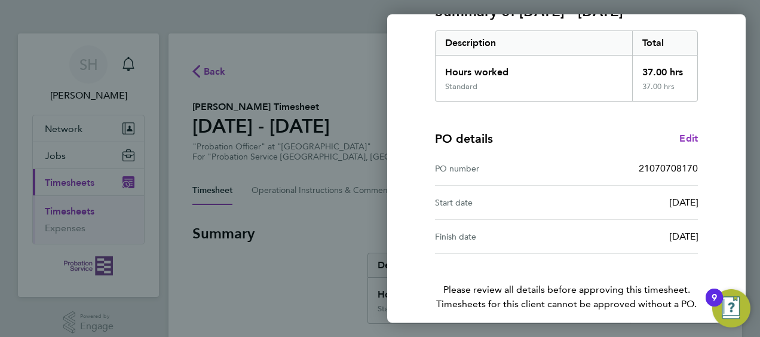
scroll to position [234, 0]
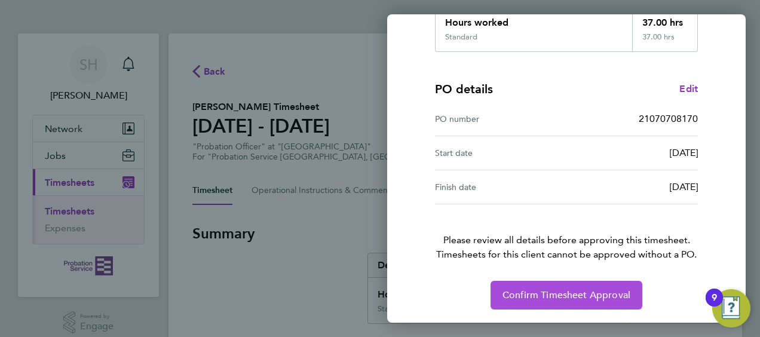
click at [614, 290] on span "Confirm Timesheet Approval" at bounding box center [567, 295] width 128 height 12
